Goal: Book appointment/travel/reservation

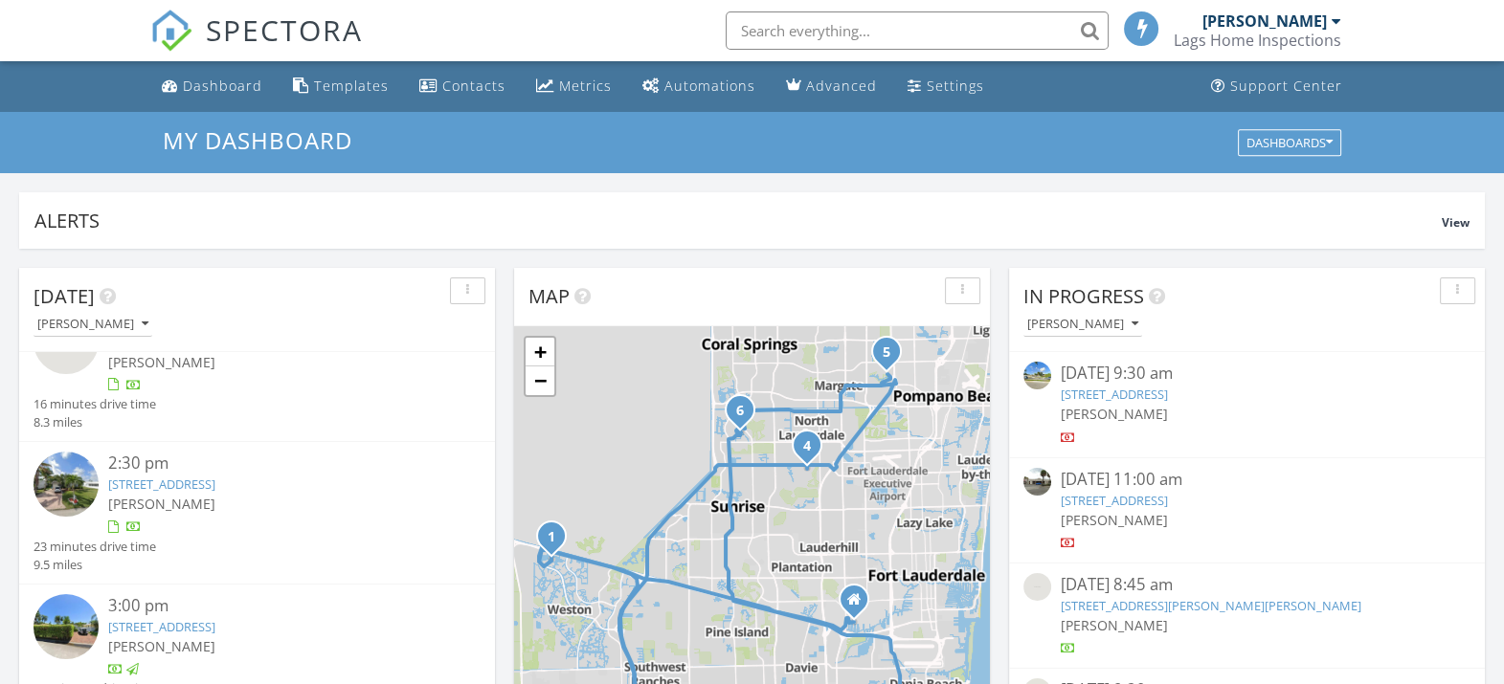
scroll to position [630, 0]
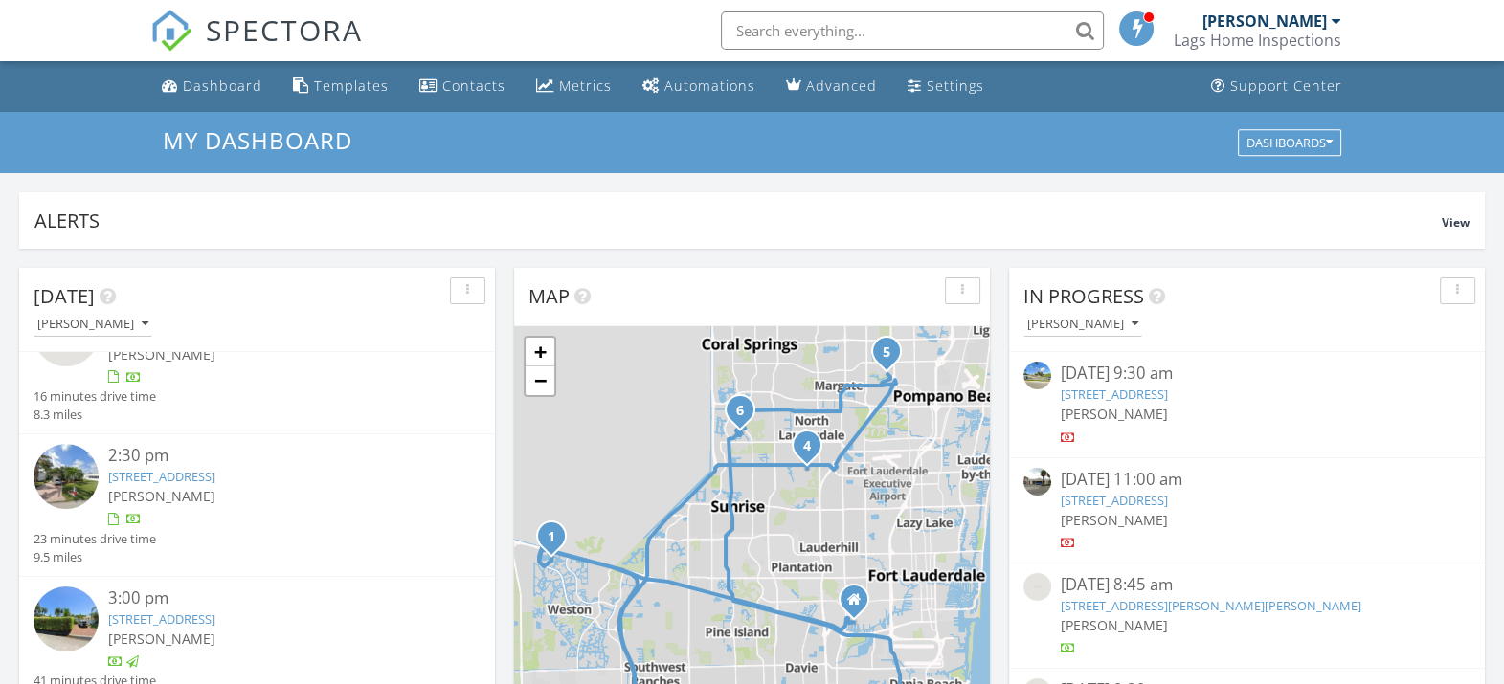
click at [263, 608] on div "3:00 pm" at bounding box center [275, 599] width 335 height 24
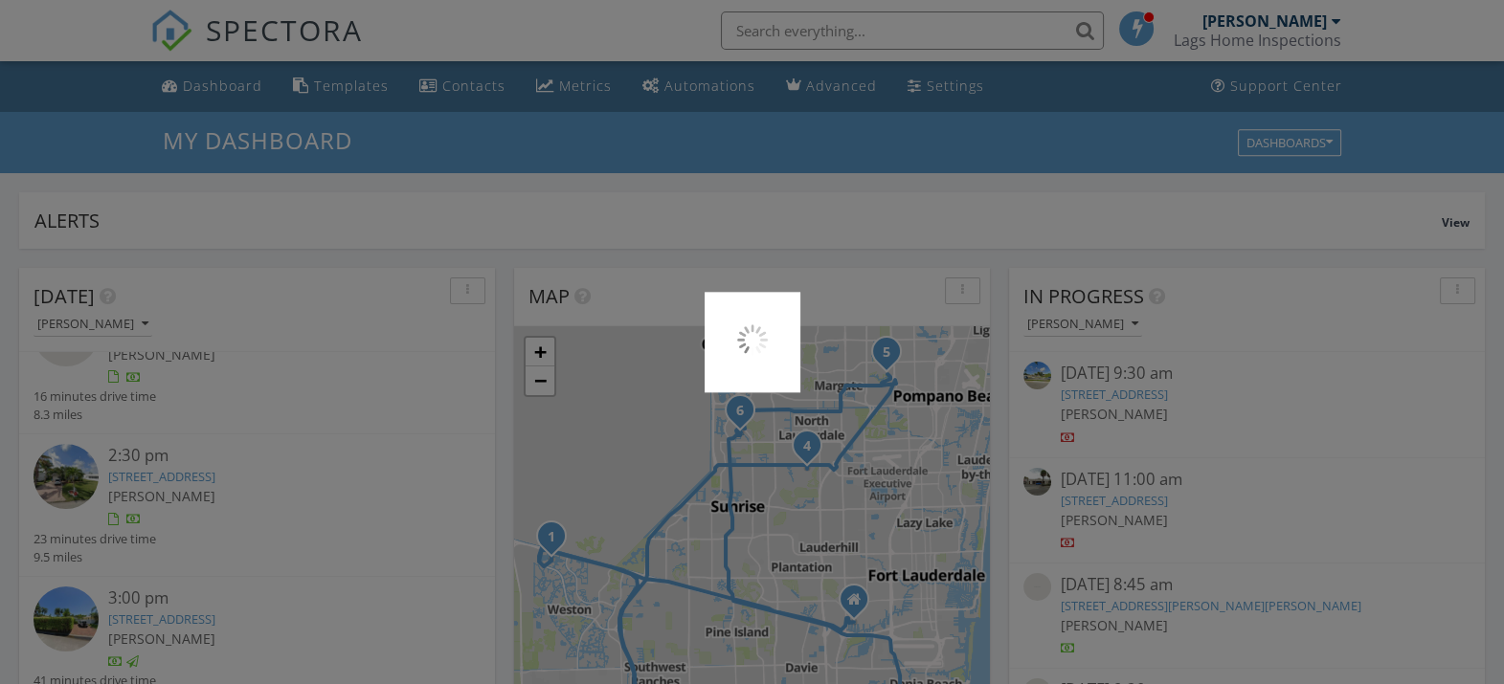
scroll to position [119, 0]
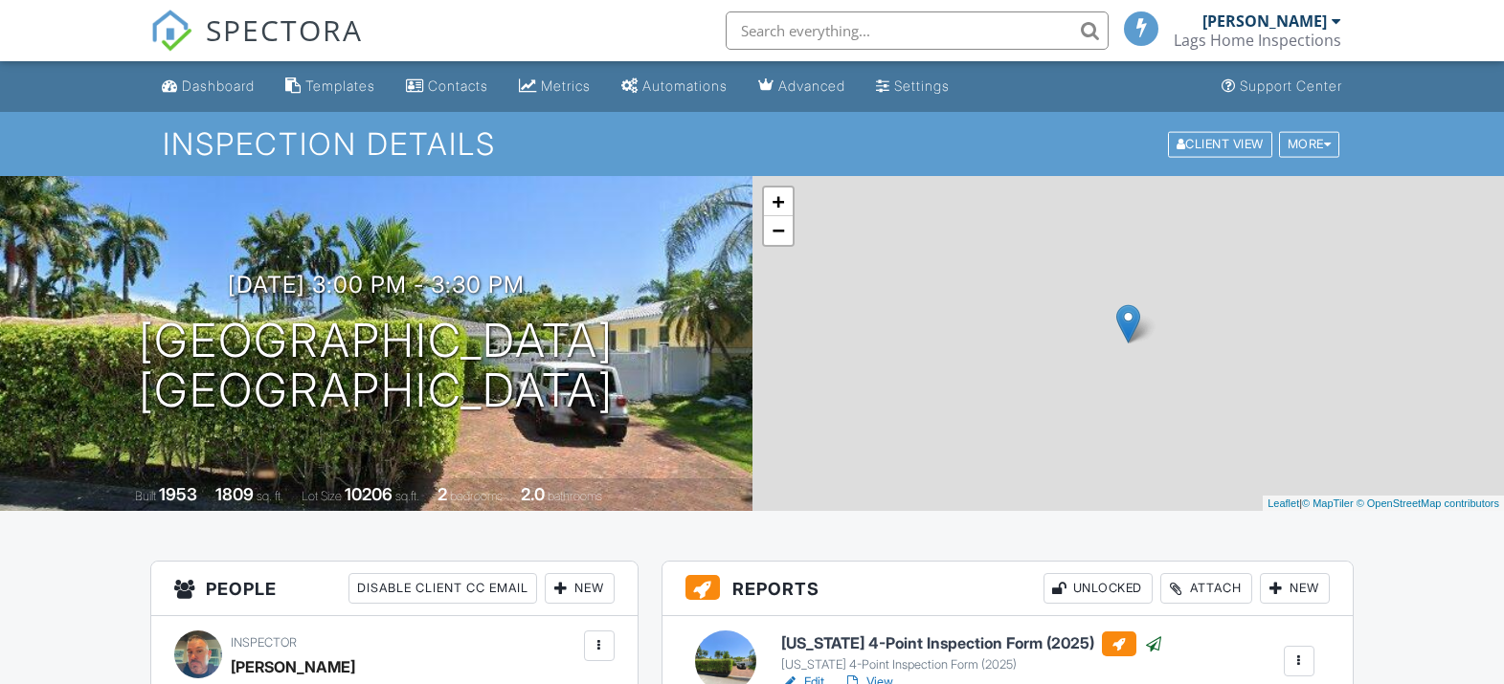
click at [813, 673] on link "Edit" at bounding box center [802, 682] width 43 height 19
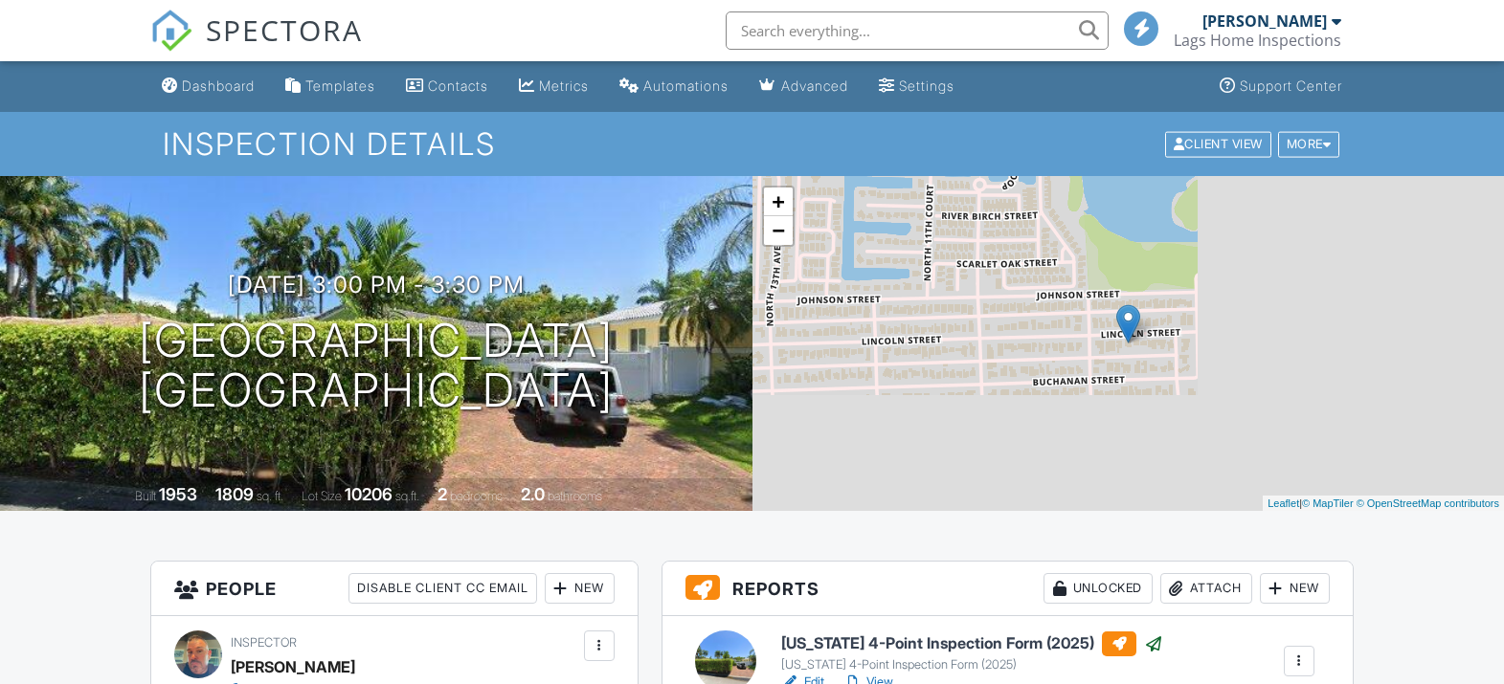
scroll to position [359, 0]
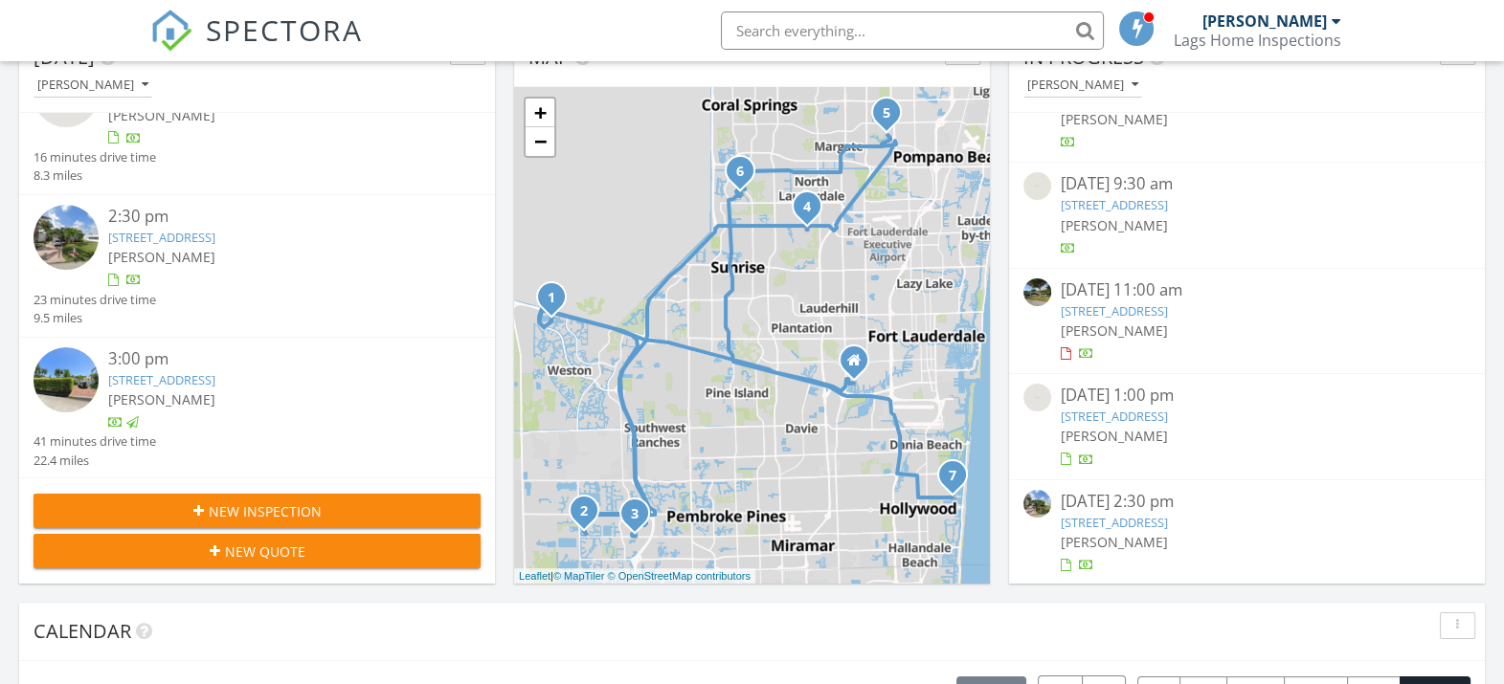
scroll to position [238, 0]
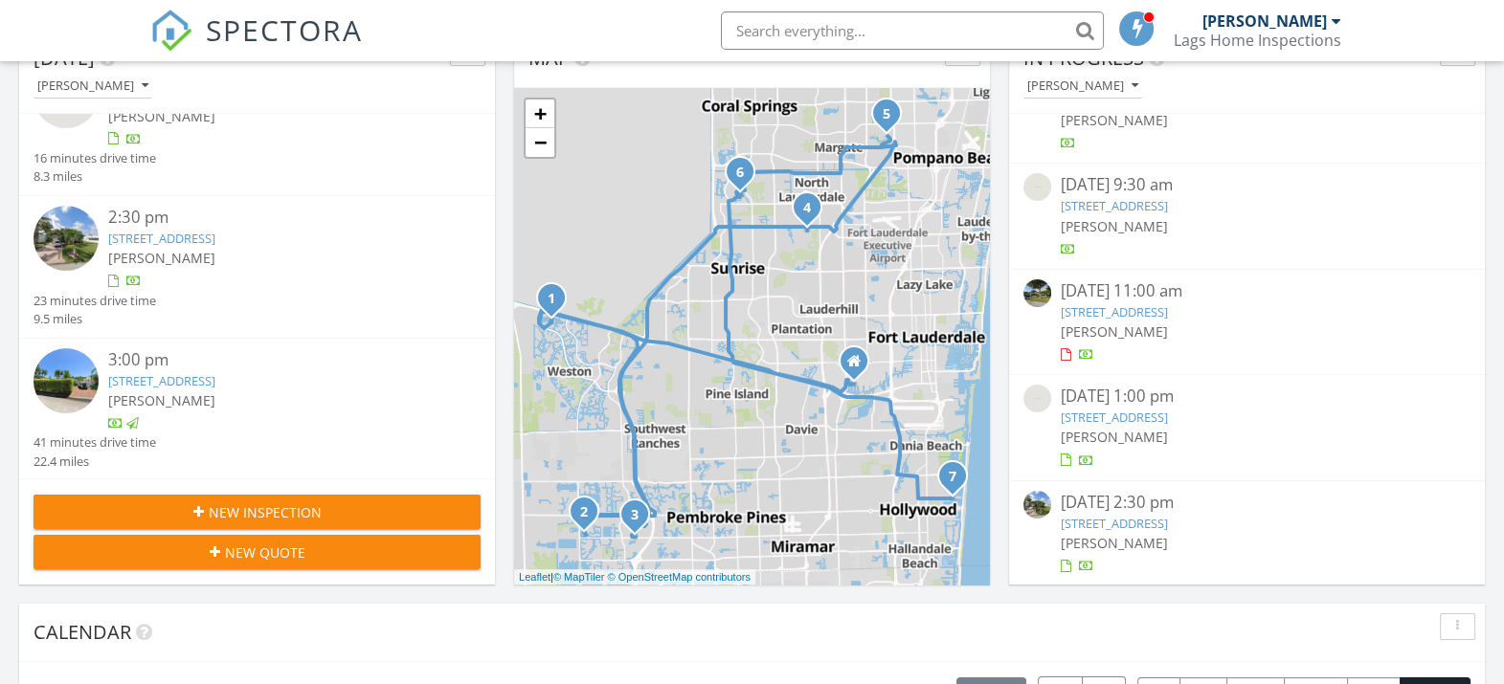
click at [186, 391] on span "[PERSON_NAME]" at bounding box center [161, 400] width 107 height 18
